Goal: Information Seeking & Learning: Compare options

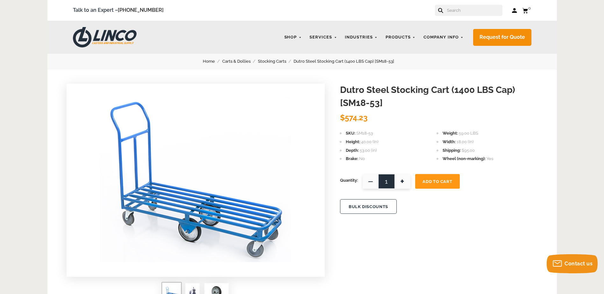
click at [282, 61] on link "Stocking Carts" at bounding box center [276, 61] width 36 height 7
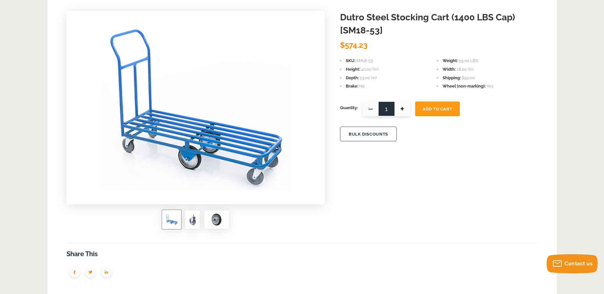
scroll to position [64, 0]
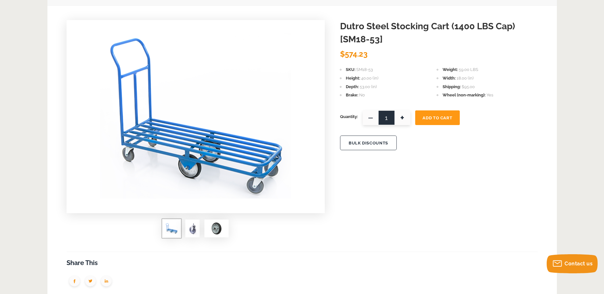
drag, startPoint x: 381, startPoint y: 214, endPoint x: 355, endPoint y: 203, distance: 28.0
click at [381, 214] on div "Dutro Steel Stocking Cart (1400 LBS Cap) [SM18-53] Dutro $574.23 SKU SM18-53 We…" at bounding box center [302, 230] width 510 height 448
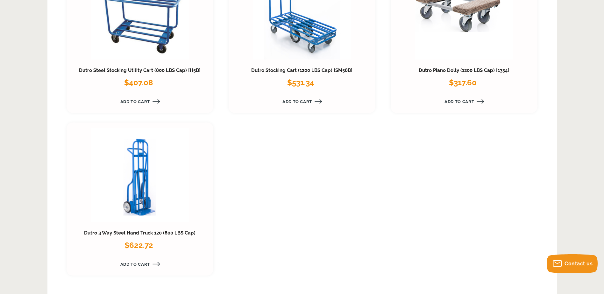
scroll to position [414, 0]
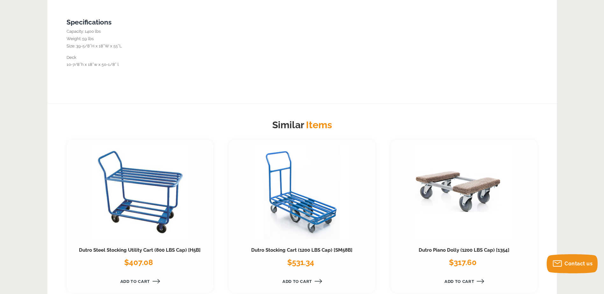
click at [481, 192] on link at bounding box center [464, 192] width 98 height 95
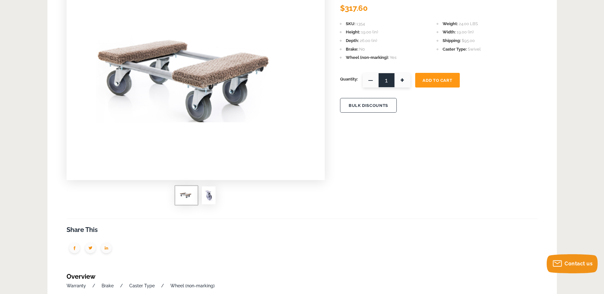
scroll to position [96, 0]
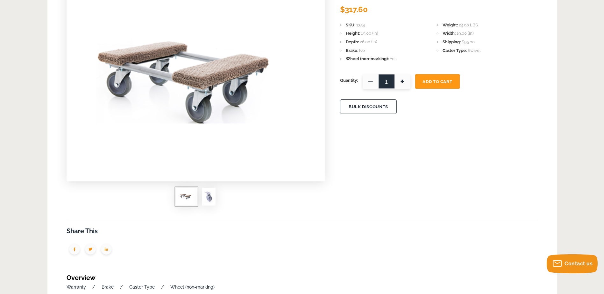
click at [203, 195] on span at bounding box center [209, 197] width 14 height 18
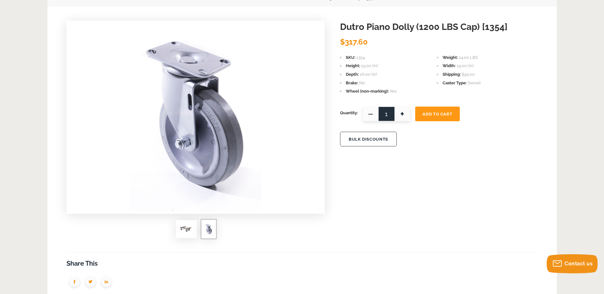
scroll to position [0, 0]
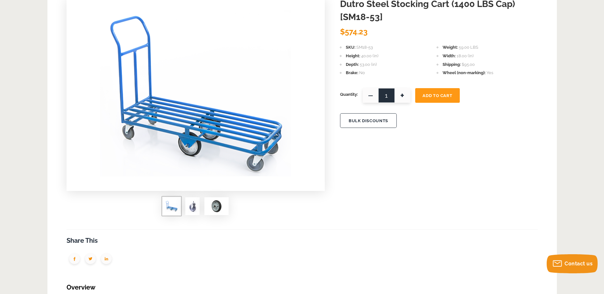
scroll to position [96, 0]
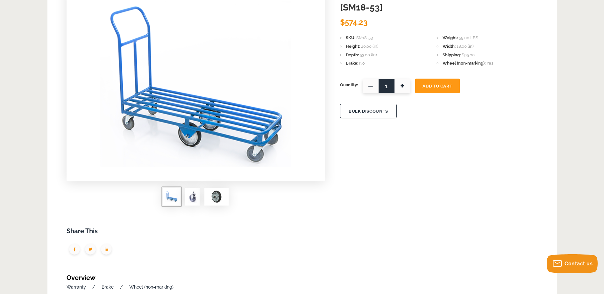
click at [218, 201] on img at bounding box center [216, 196] width 19 height 13
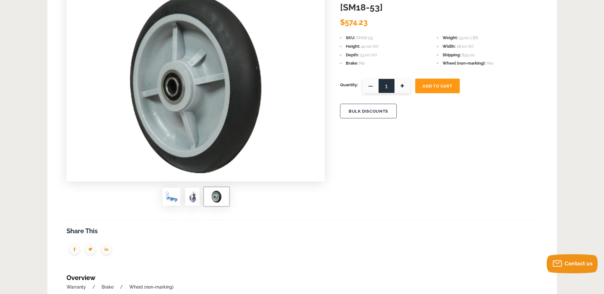
click at [196, 194] on img at bounding box center [192, 196] width 9 height 13
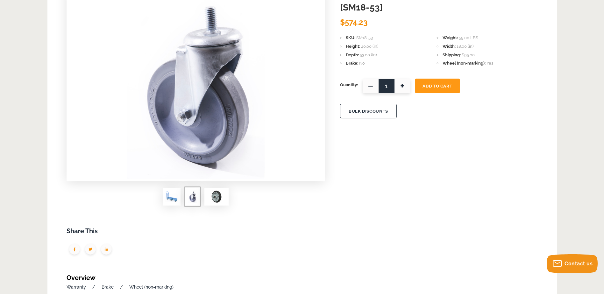
drag, startPoint x: 4, startPoint y: 132, endPoint x: -350, endPoint y: 96, distance: 355.9
drag, startPoint x: 551, startPoint y: 94, endPoint x: 545, endPoint y: 90, distance: 7.4
click at [551, 94] on div "Dutro Steel Stocking Cart (1400 LBS Cap) [SM18-53] Dutro $574.23 SKU SM18-53 We…" at bounding box center [302, 198] width 510 height 448
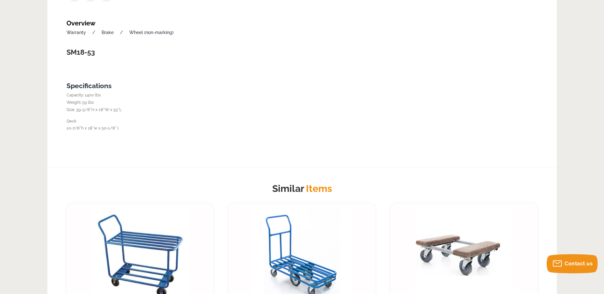
scroll to position [191, 0]
